Goal: Task Accomplishment & Management: Use online tool/utility

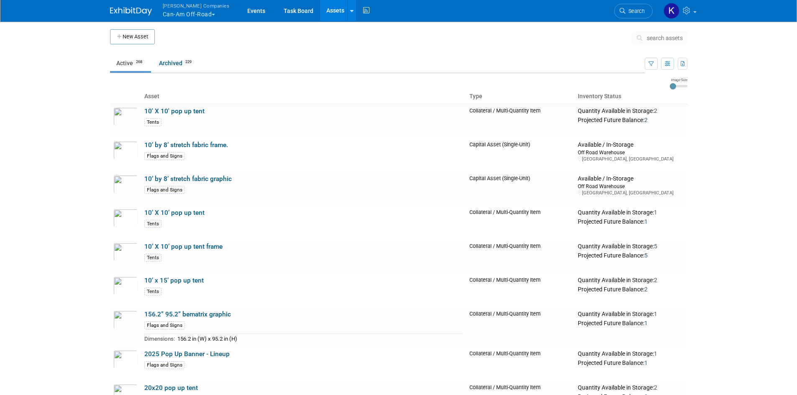
click at [664, 38] on span "search assets" at bounding box center [665, 38] width 36 height 7
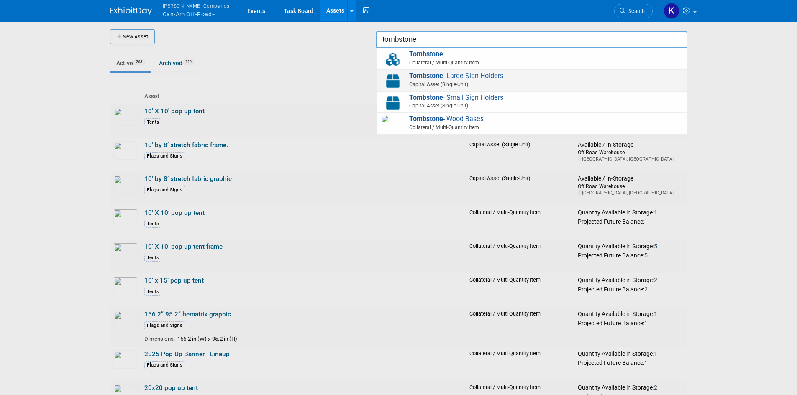
click at [569, 80] on span "Tombstone - Large Sign Holders Capital Asset (Single-Unit)" at bounding box center [532, 80] width 302 height 17
type input "Tombstone - Large Sign Holders"
